Goal: Transaction & Acquisition: Purchase product/service

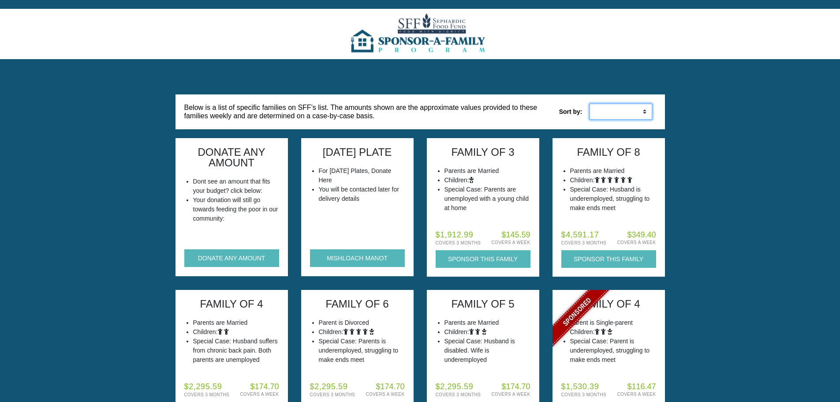
click at [631, 112] on select "Low to High High to Low" at bounding box center [621, 111] width 64 height 17
click at [617, 114] on select "Low to High High to Low" at bounding box center [621, 111] width 64 height 17
click at [425, 30] on img at bounding box center [419, 34] width 143 height 50
click at [198, 257] on button "DONATE ANY AMOUNT" at bounding box center [231, 258] width 95 height 18
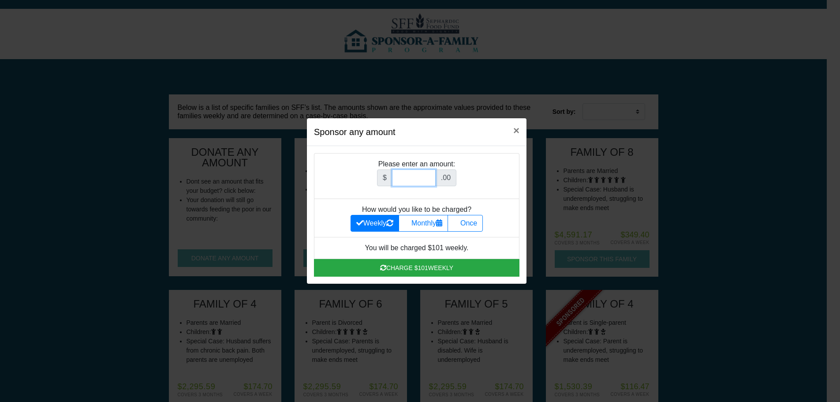
click at [417, 180] on input "Amount (to the nearest dollar)" at bounding box center [414, 177] width 44 height 17
type input "252"
click at [473, 231] on label "Once" at bounding box center [465, 223] width 35 height 17
click at [459, 224] on input "Once" at bounding box center [456, 221] width 6 height 6
radio input "true"
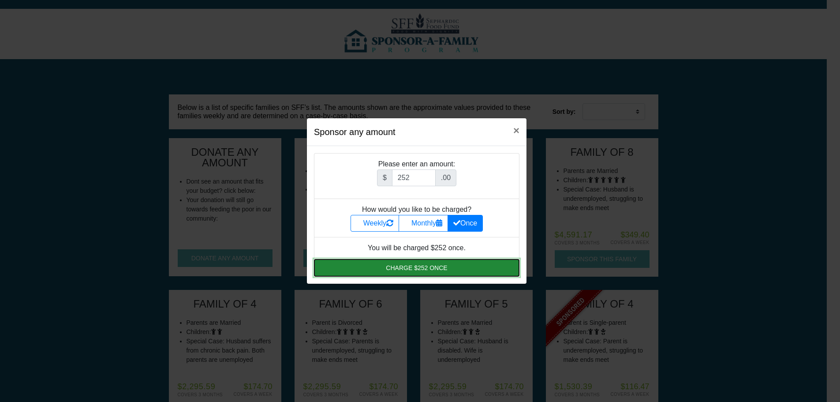
click at [465, 267] on button "Charge $252 once" at bounding box center [417, 268] width 206 height 18
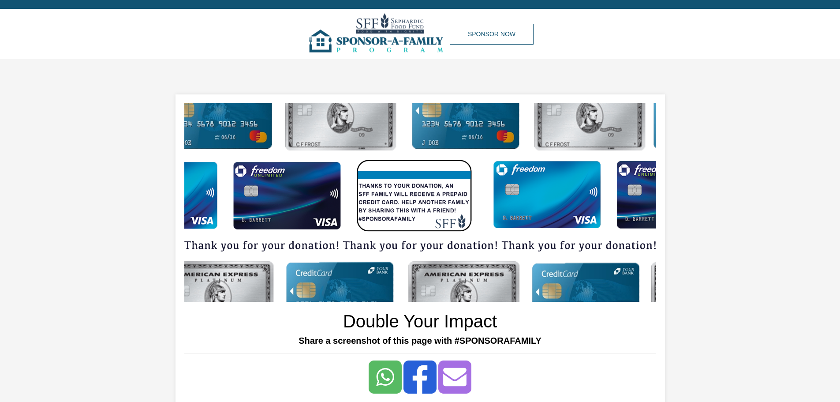
scroll to position [117, 0]
